Goal: Find specific page/section: Find specific page/section

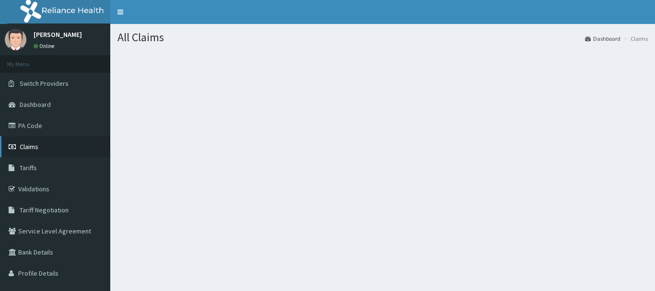
click at [33, 142] on link "Claims" at bounding box center [55, 146] width 110 height 21
click at [28, 147] on span "Claims" at bounding box center [29, 146] width 19 height 9
